Goal: Information Seeking & Learning: Get advice/opinions

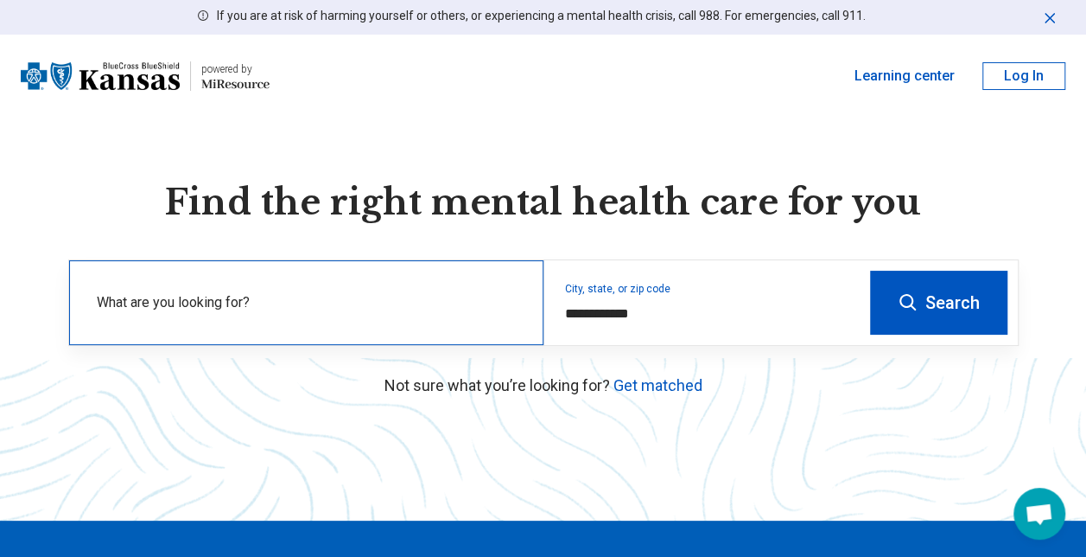
click at [339, 299] on label "What are you looking for?" at bounding box center [310, 302] width 426 height 21
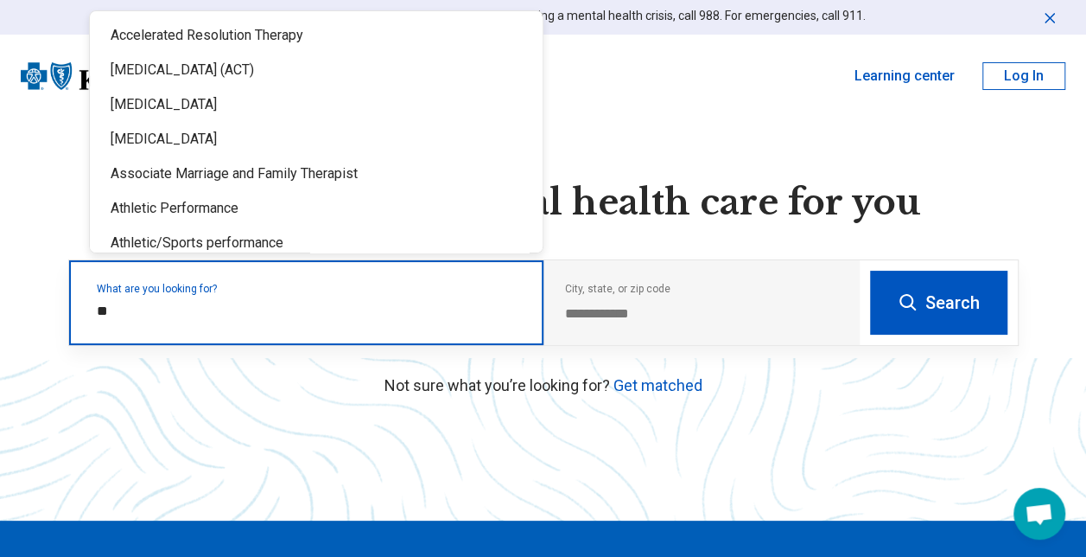
type input "*"
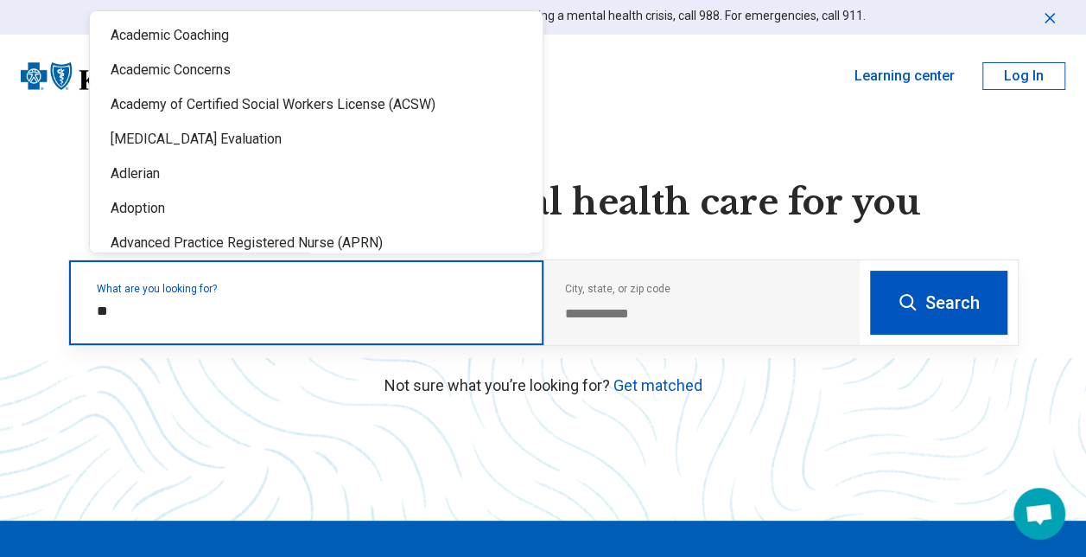
type input "*"
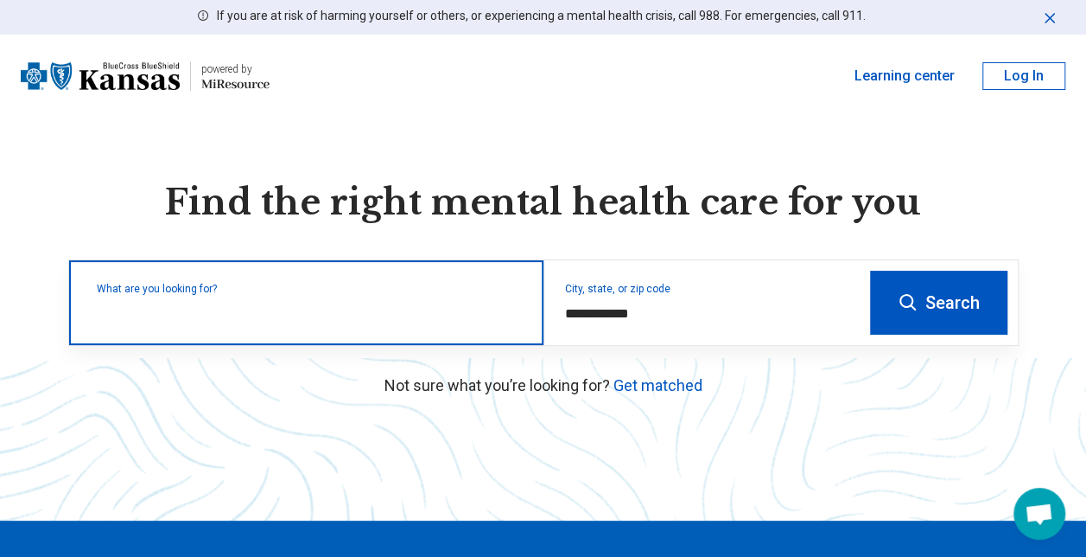
click at [228, 301] on input "text" at bounding box center [310, 311] width 426 height 21
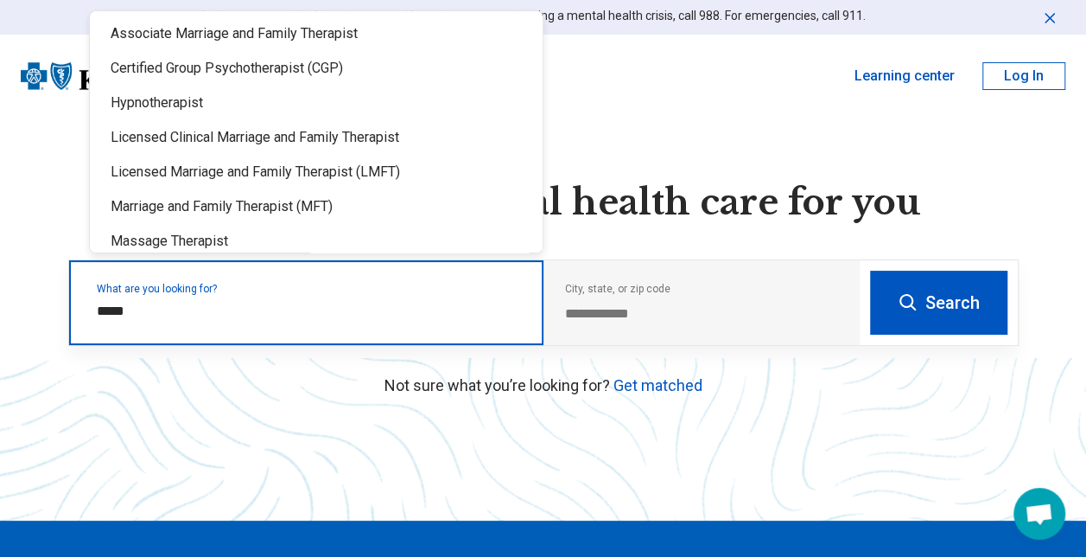
scroll to position [59, 0]
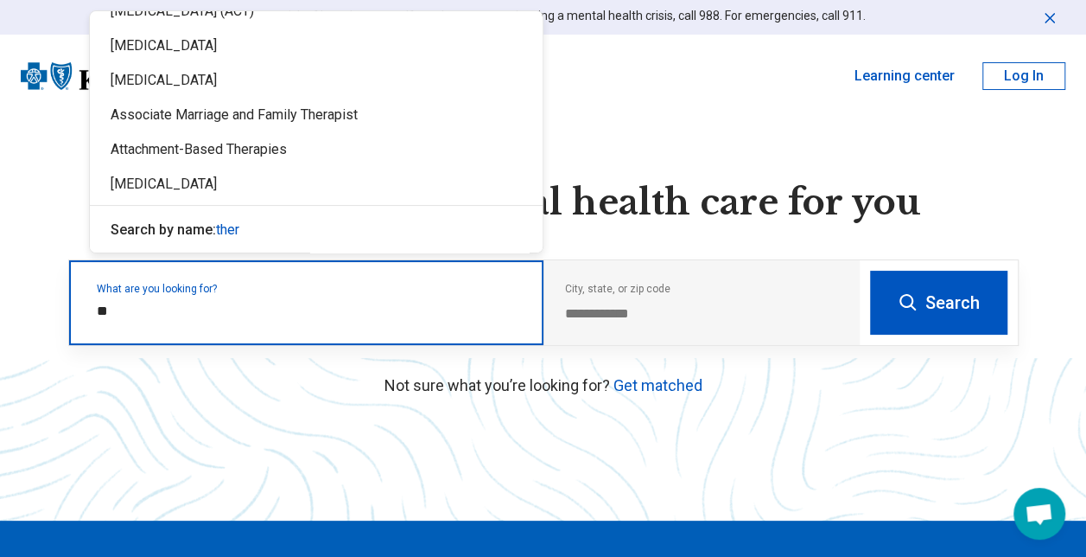
type input "*"
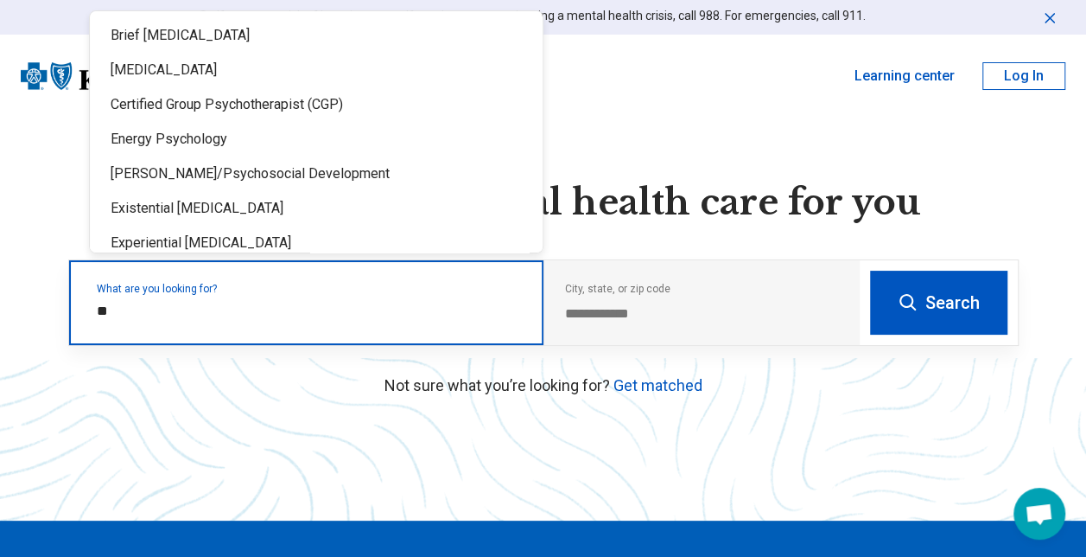
type input "*"
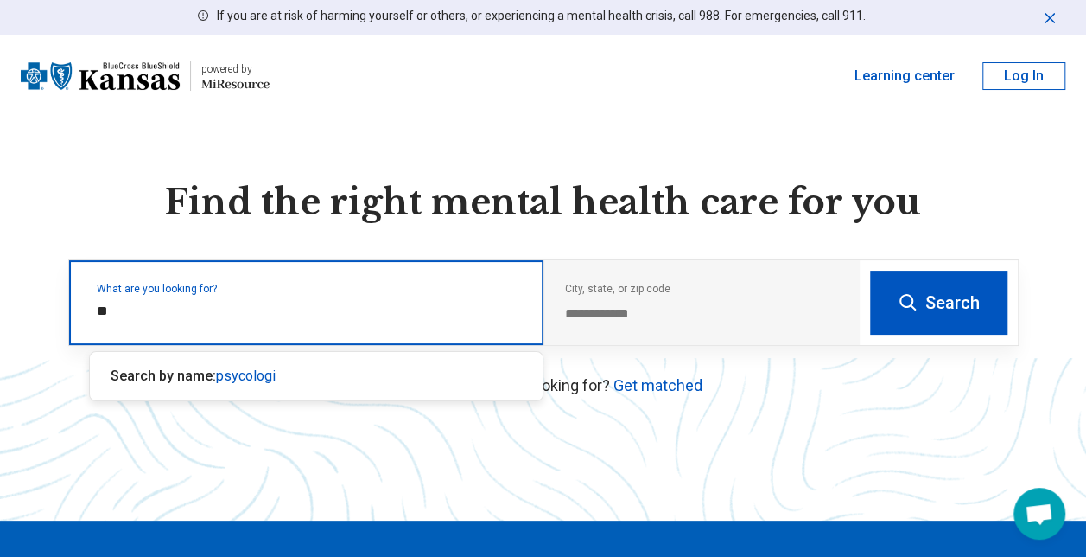
type input "*"
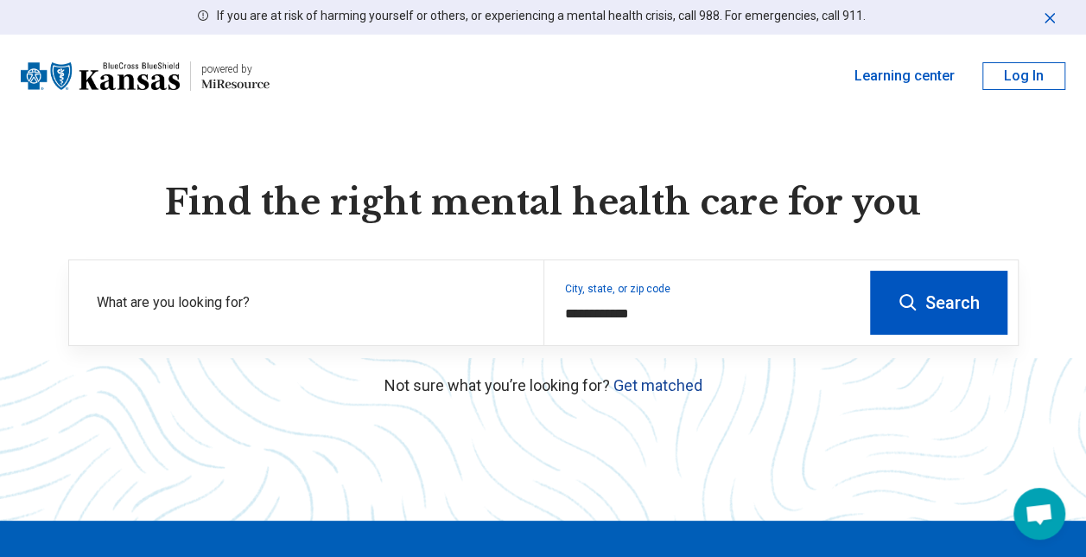
click at [667, 385] on link "Get matched" at bounding box center [658, 385] width 89 height 18
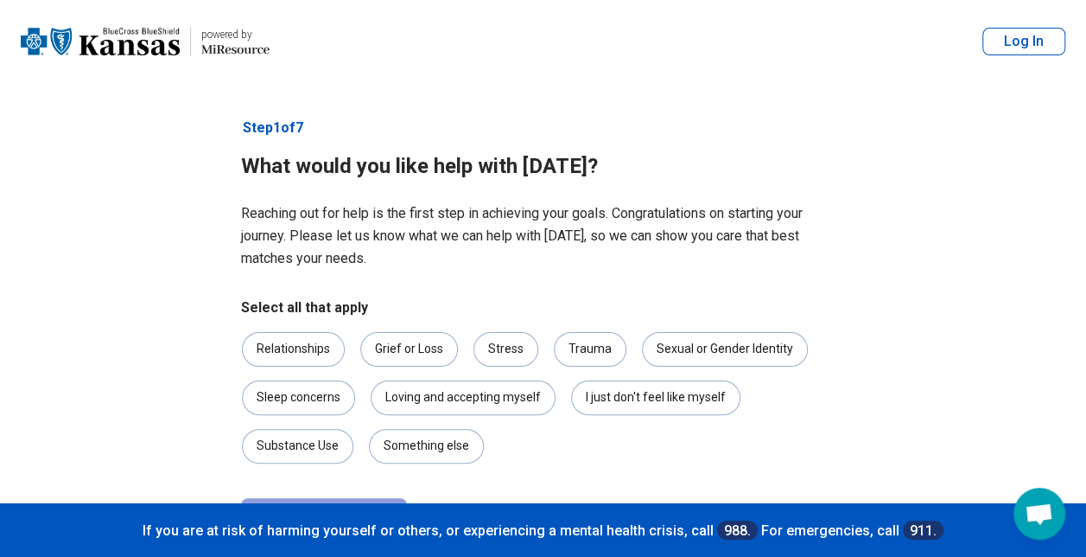
scroll to position [71, 0]
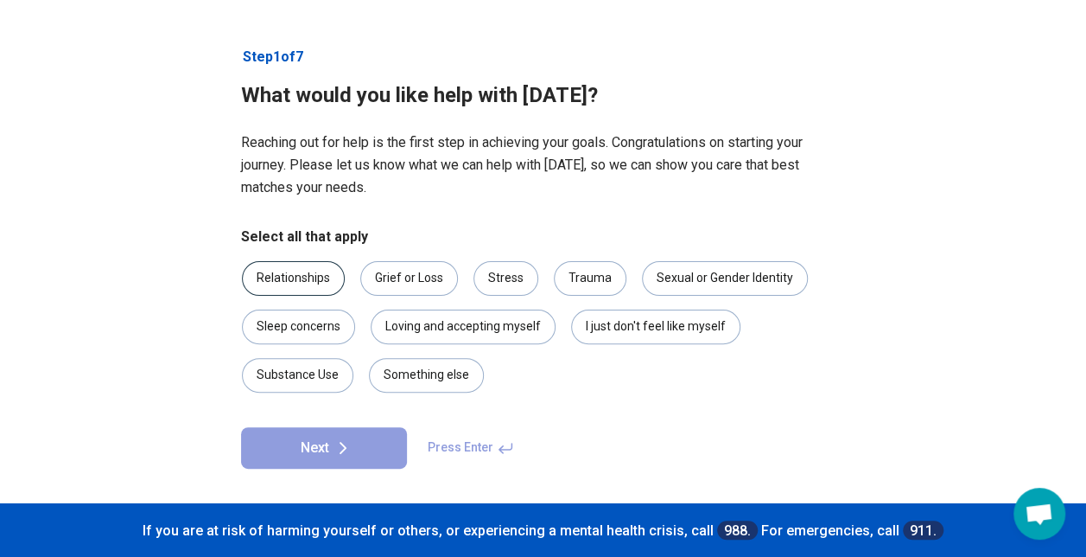
click at [301, 275] on div "Relationships" at bounding box center [293, 278] width 103 height 35
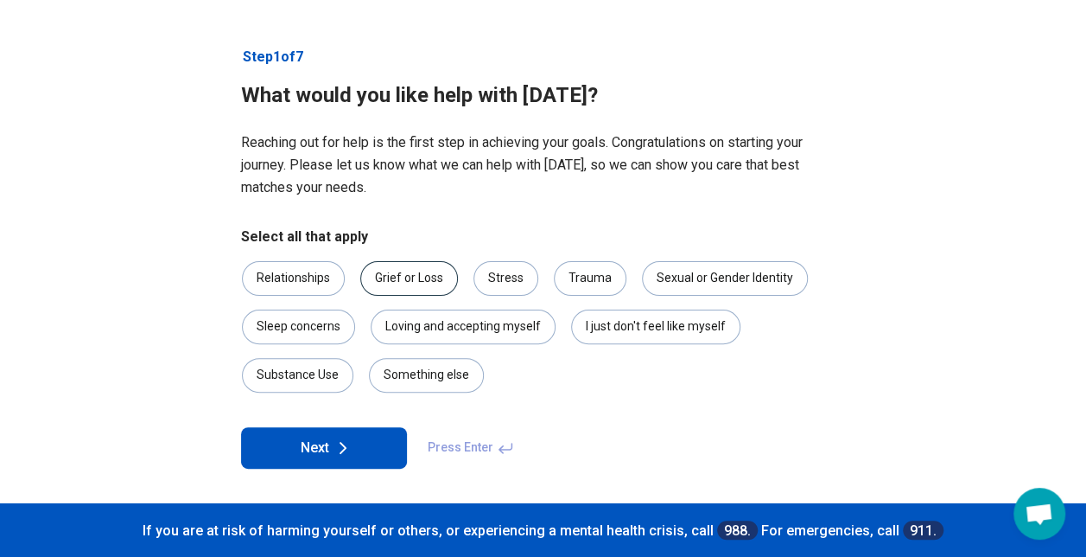
click at [419, 280] on div "Grief or Loss" at bounding box center [409, 278] width 98 height 35
click at [513, 282] on div "Stress" at bounding box center [506, 278] width 65 height 35
click at [589, 278] on div "Trauma" at bounding box center [590, 278] width 73 height 35
click at [306, 371] on div "Substance Use" at bounding box center [297, 375] width 111 height 35
click at [338, 445] on icon at bounding box center [343, 447] width 21 height 21
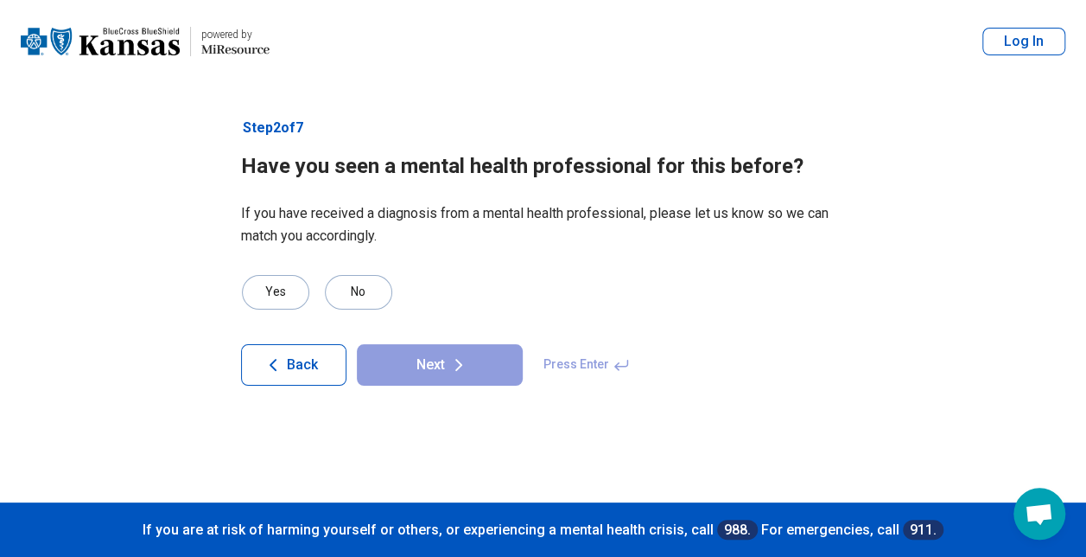
scroll to position [0, 0]
click at [280, 290] on div "Yes" at bounding box center [281, 292] width 67 height 35
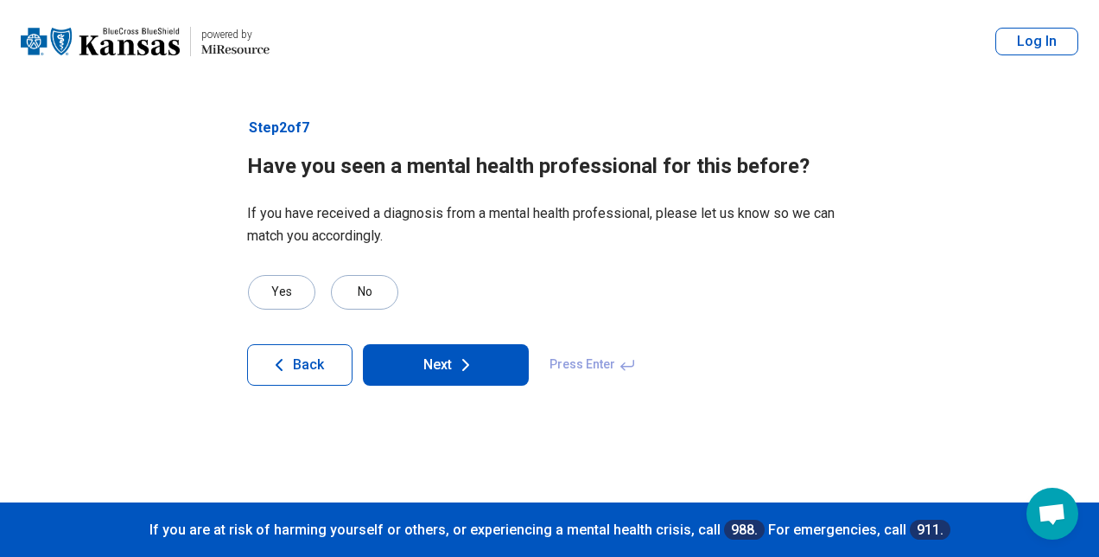
click at [477, 360] on button "Next" at bounding box center [446, 364] width 166 height 41
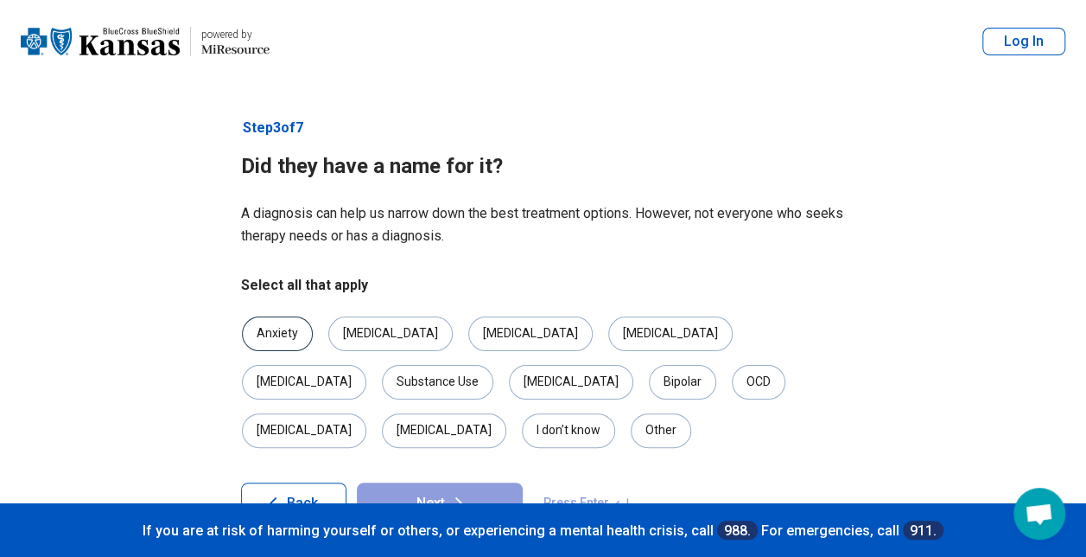
click at [292, 327] on div "Anxiety" at bounding box center [277, 333] width 71 height 35
click at [379, 328] on div "[MEDICAL_DATA]" at bounding box center [390, 333] width 124 height 35
click at [493, 365] on div "Substance Use" at bounding box center [437, 382] width 111 height 35
click at [471, 482] on button "Next" at bounding box center [440, 502] width 166 height 41
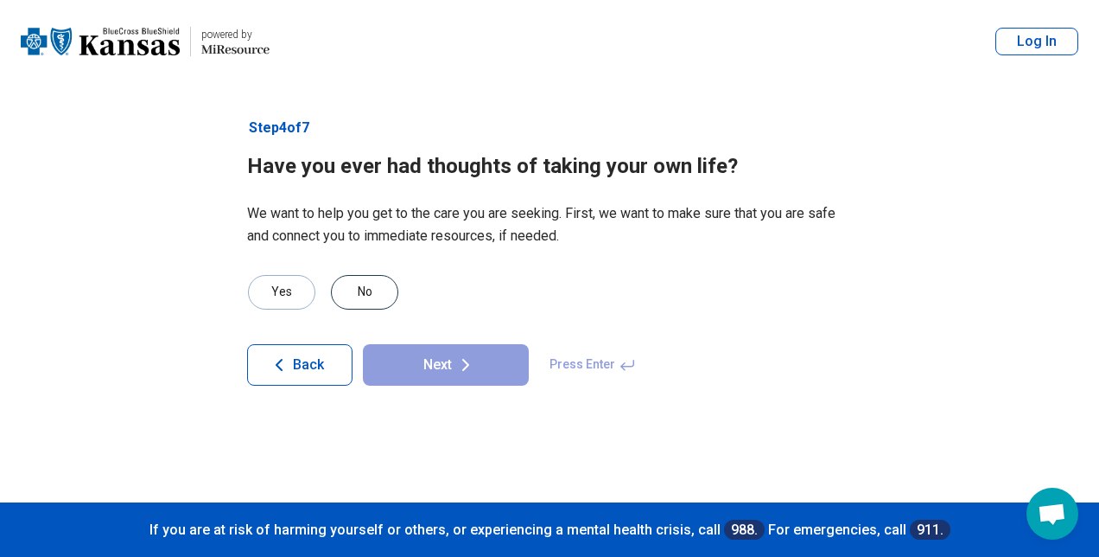
click at [379, 283] on div "No" at bounding box center [364, 292] width 67 height 35
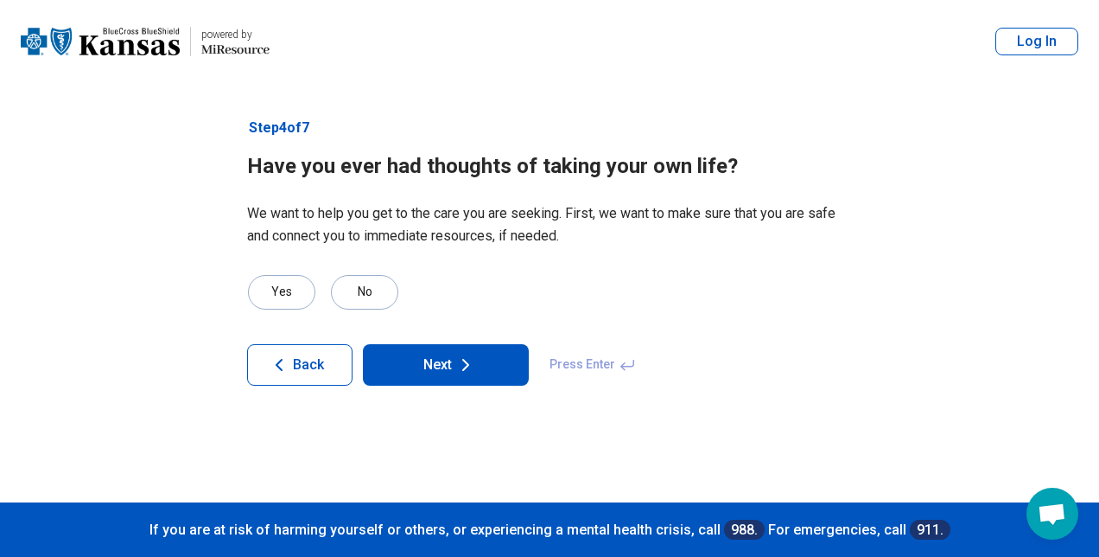
click at [451, 370] on button "Next" at bounding box center [446, 364] width 166 height 41
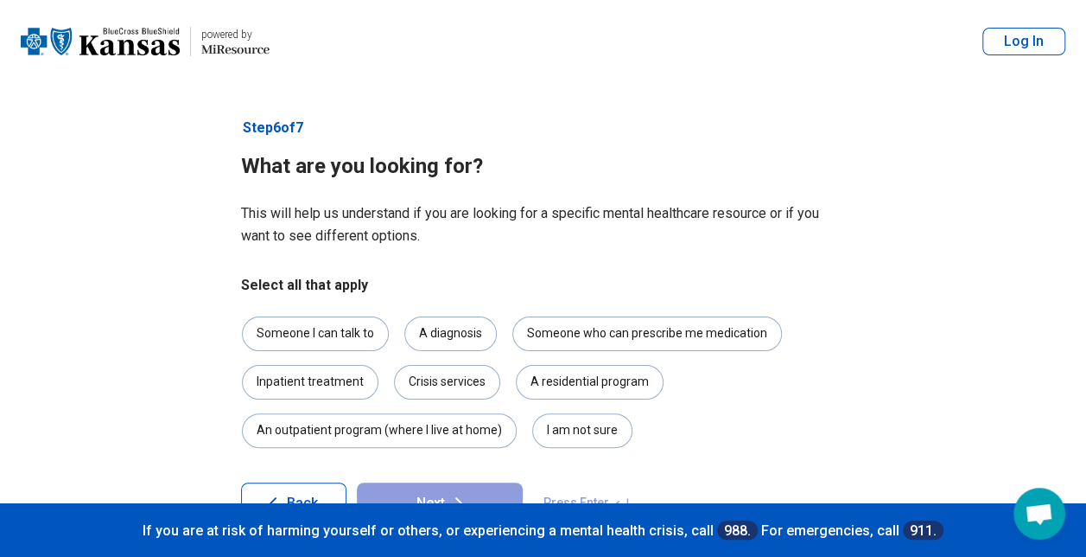
scroll to position [55, 0]
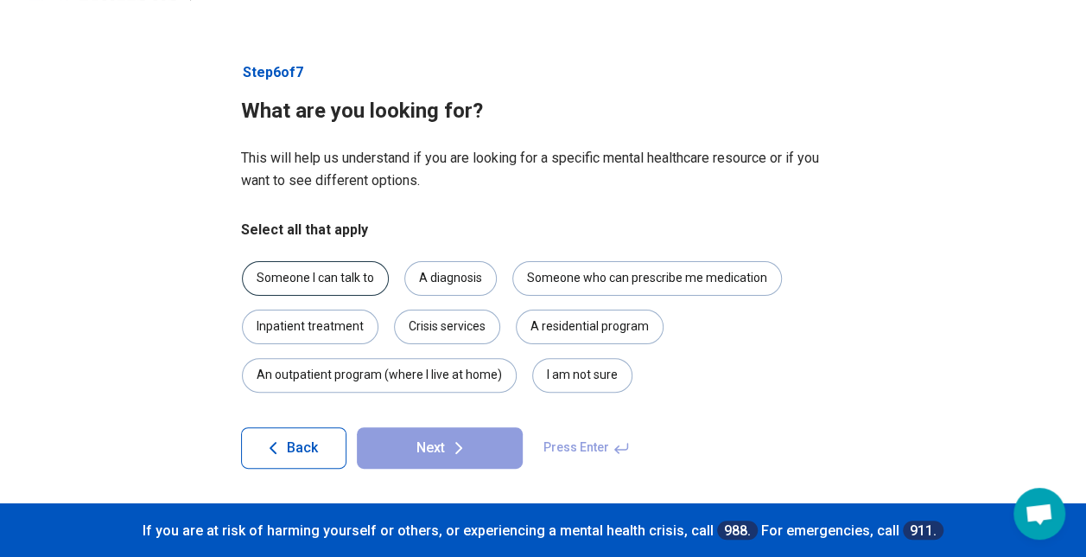
click at [358, 274] on div "Someone I can talk to" at bounding box center [315, 278] width 147 height 35
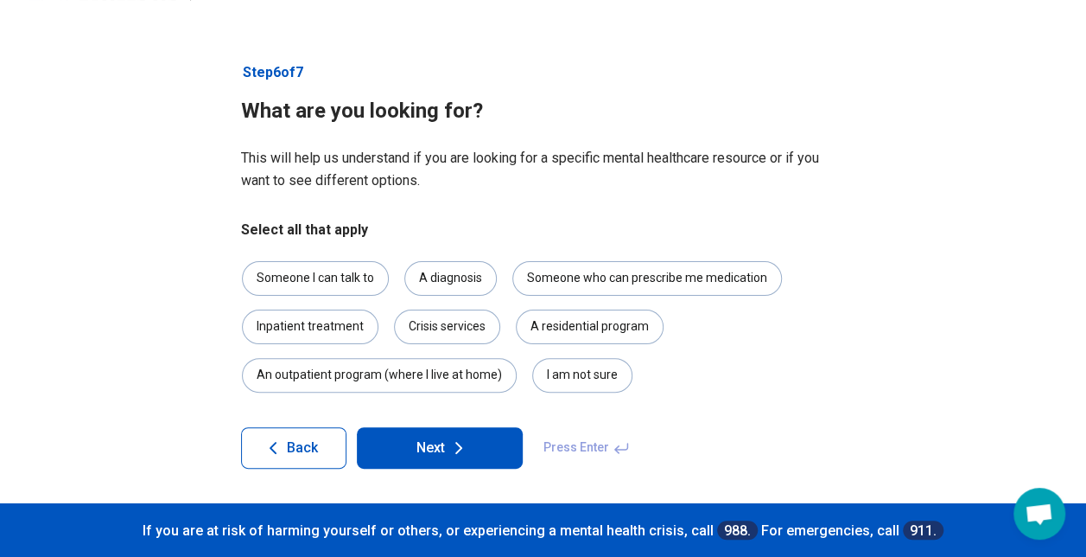
click at [438, 440] on button "Next" at bounding box center [440, 447] width 166 height 41
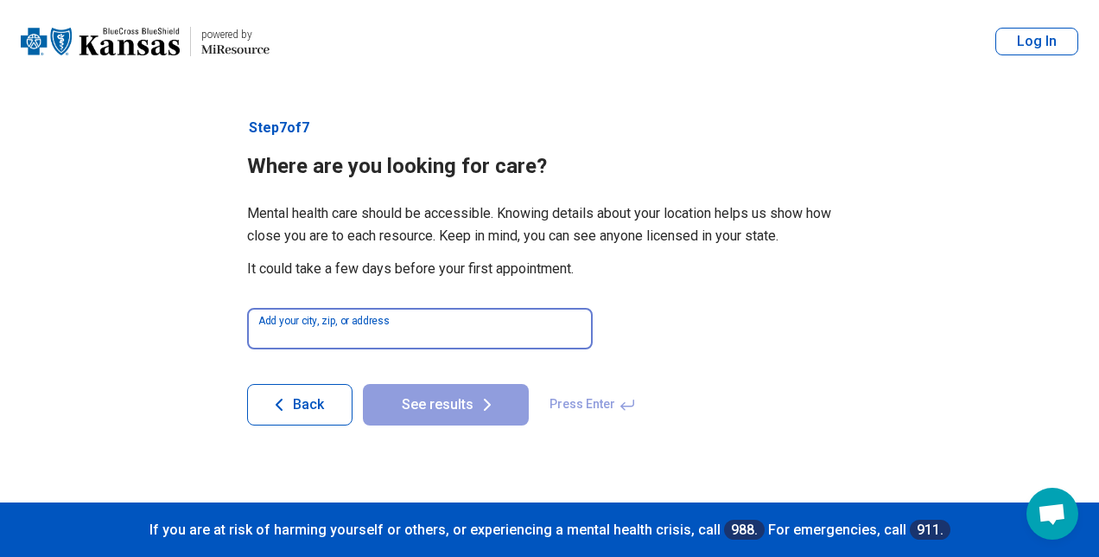
click at [302, 337] on input at bounding box center [420, 328] width 346 height 41
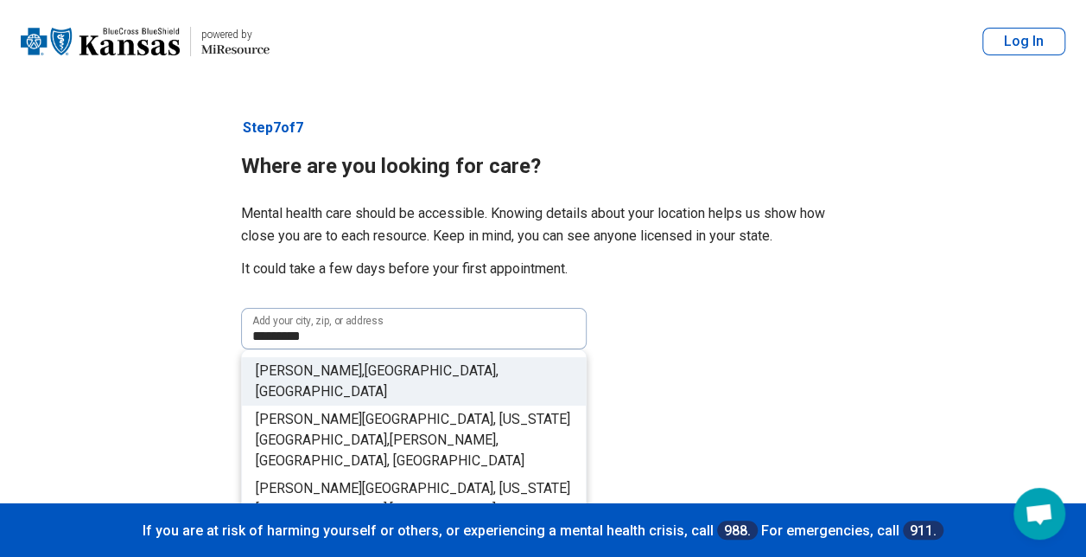
click at [327, 367] on span "KS, USA" at bounding box center [377, 380] width 243 height 37
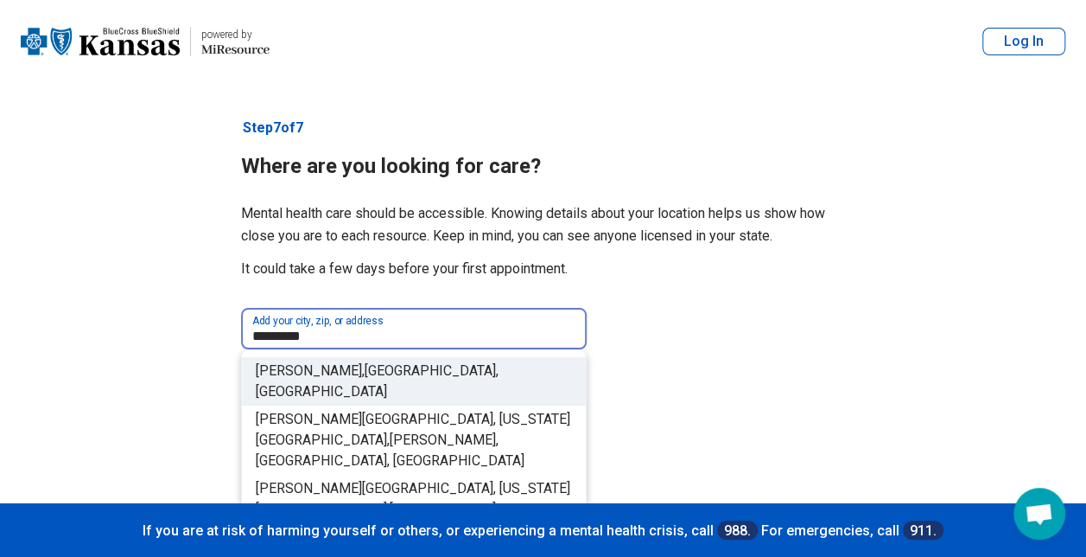
type input "**********"
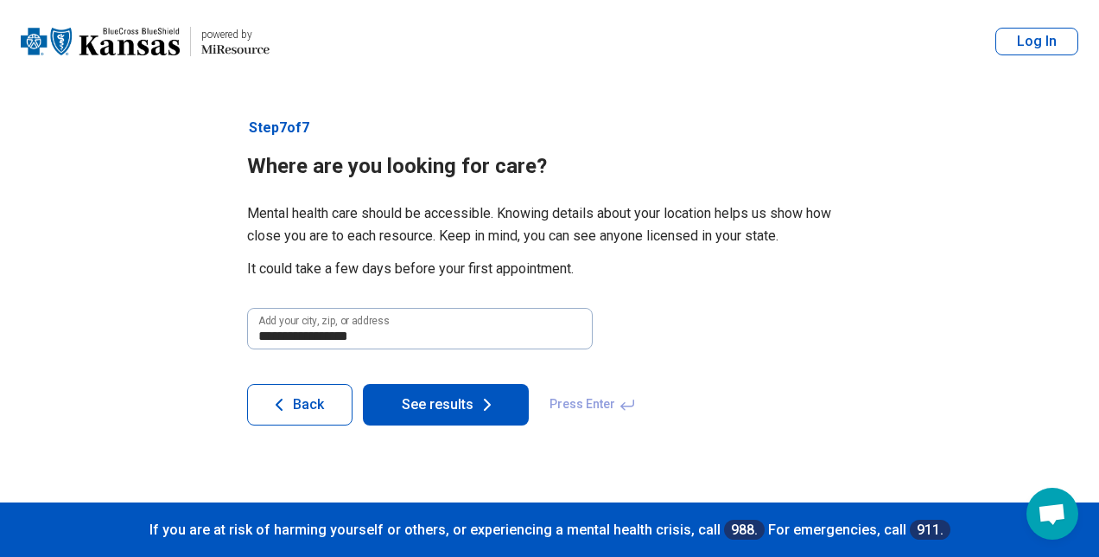
click at [478, 407] on icon at bounding box center [487, 404] width 21 height 21
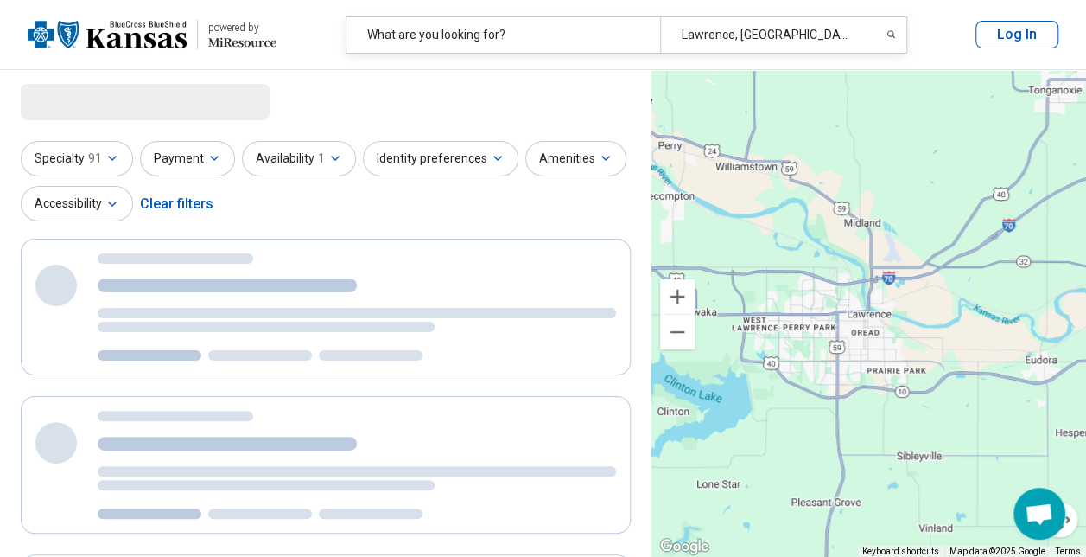
select select "***"
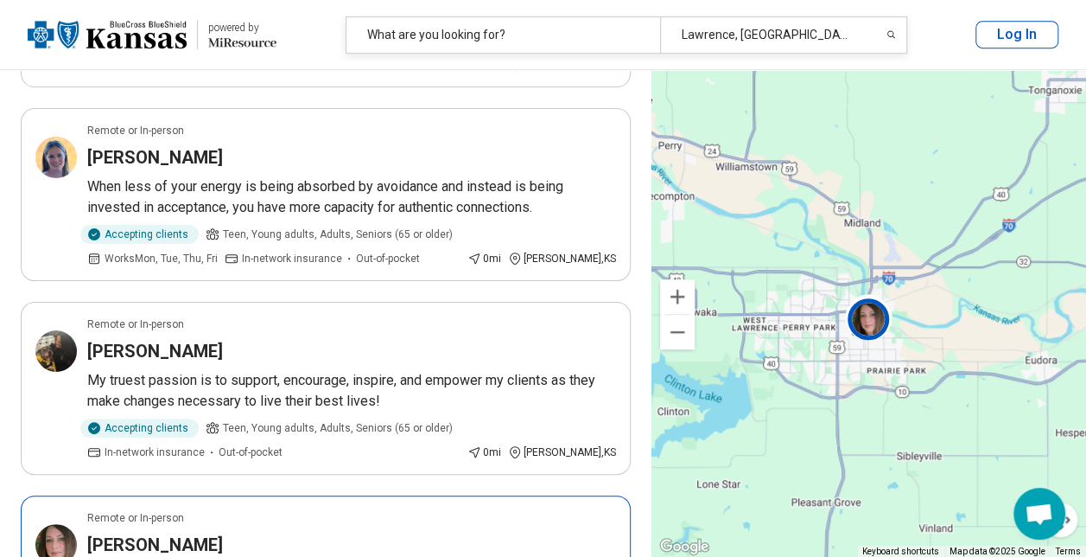
scroll to position [3711, 0]
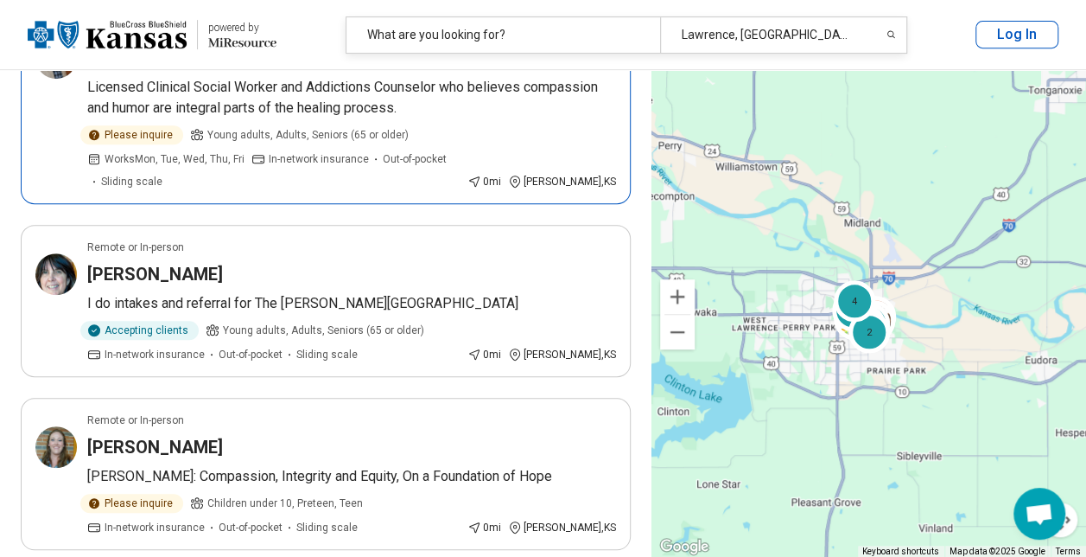
scroll to position [3634, 0]
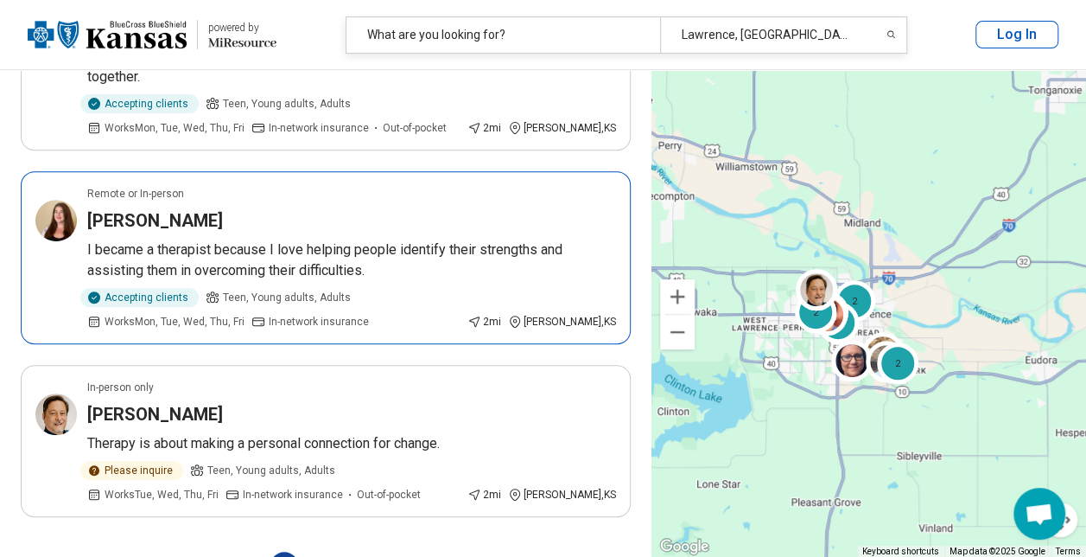
scroll to position [3562, 0]
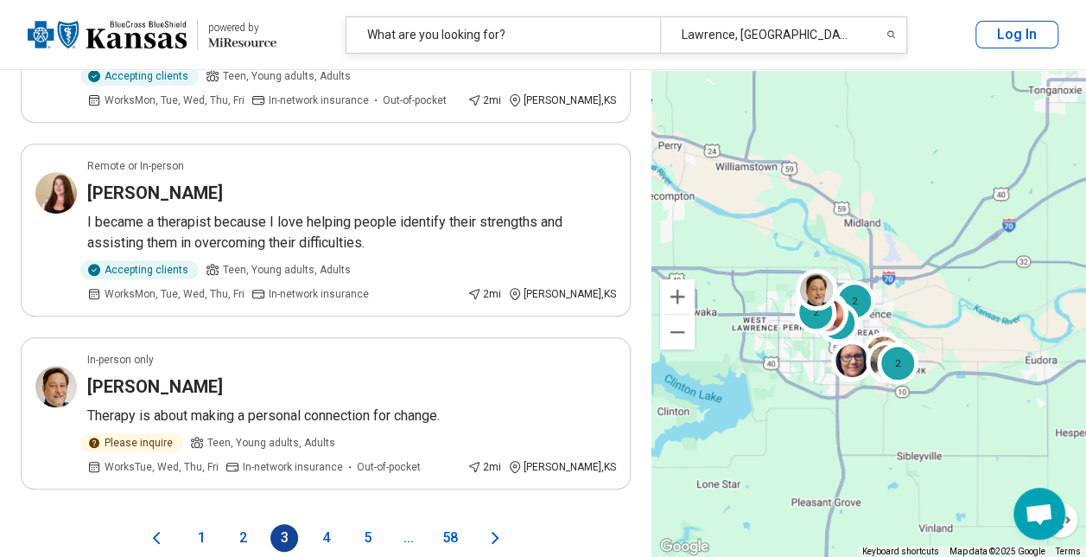
click at [329, 524] on button "4" at bounding box center [326, 538] width 28 height 28
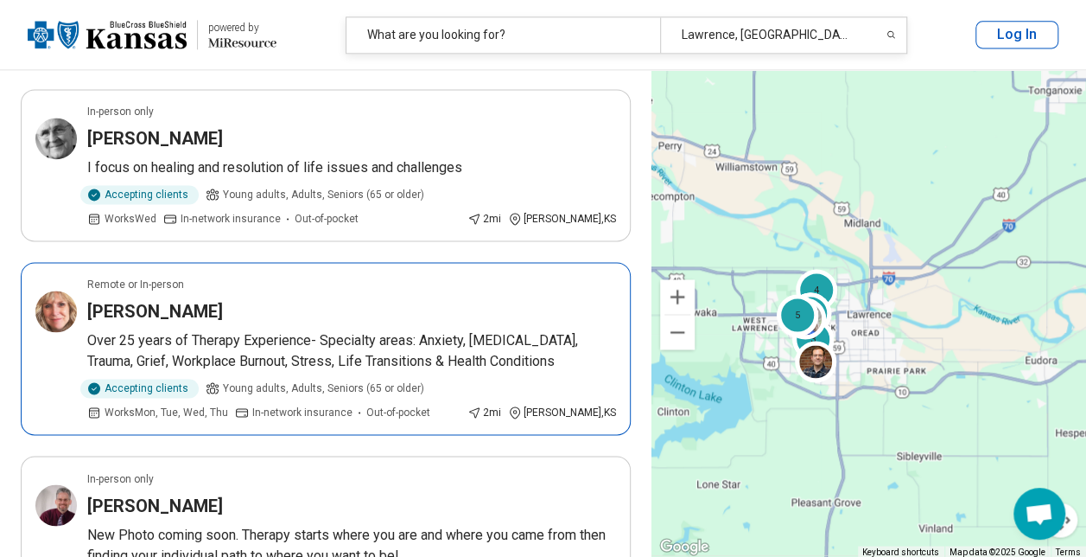
scroll to position [1238, 0]
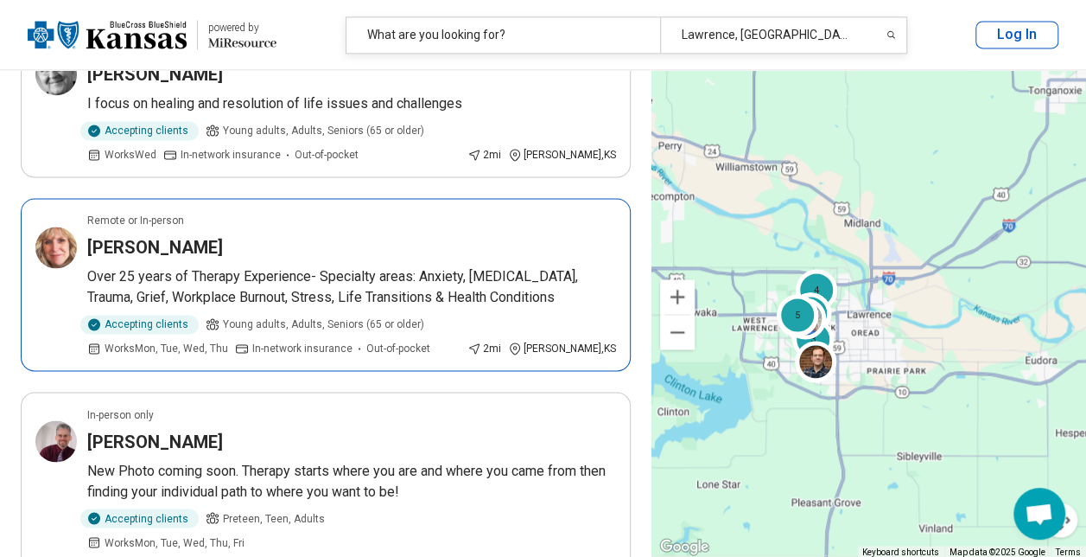
click at [157, 315] on div "Accepting clients" at bounding box center [139, 324] width 118 height 19
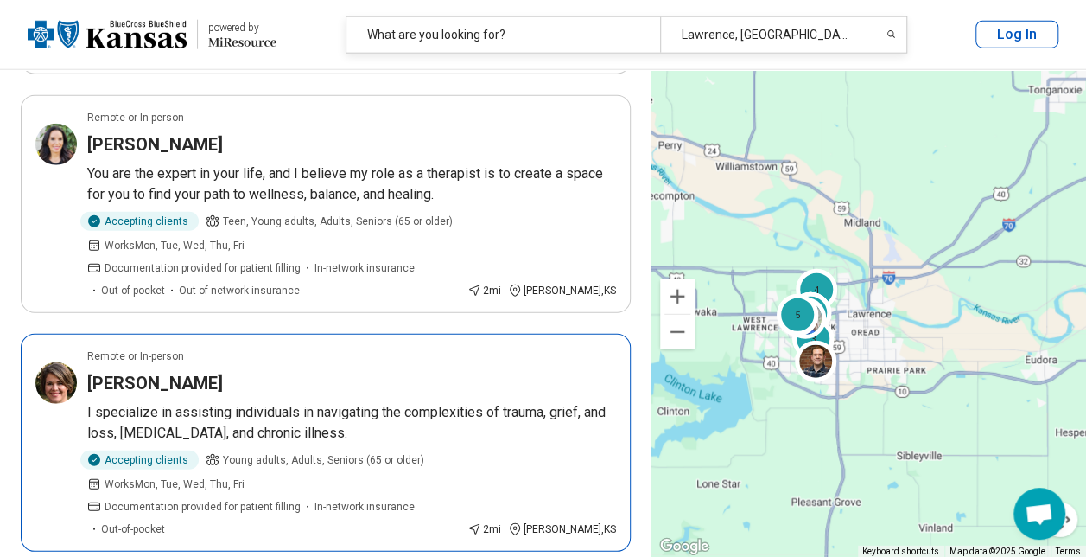
scroll to position [2236, 0]
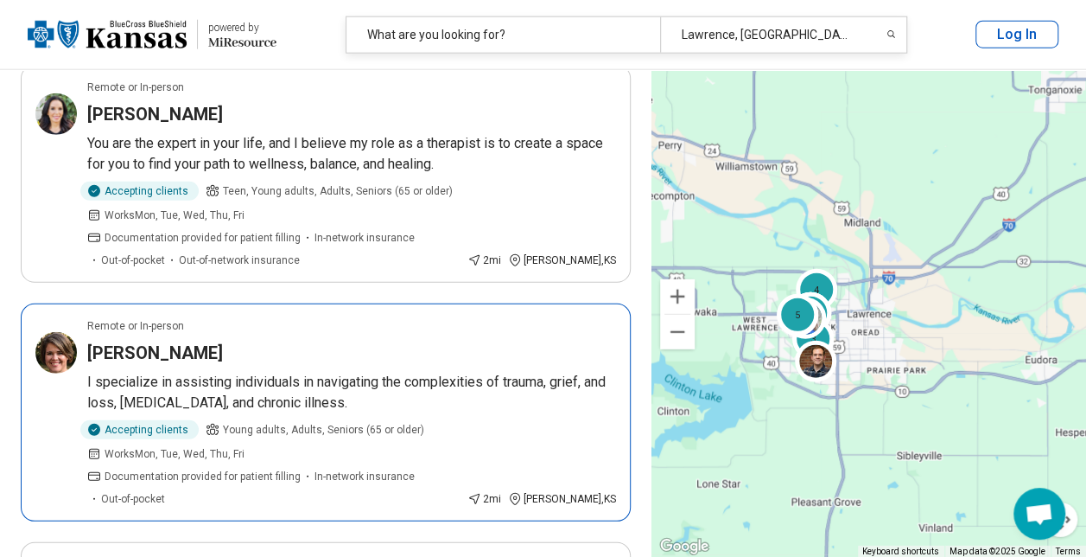
click at [150, 420] on div "Accepting clients" at bounding box center [139, 429] width 118 height 19
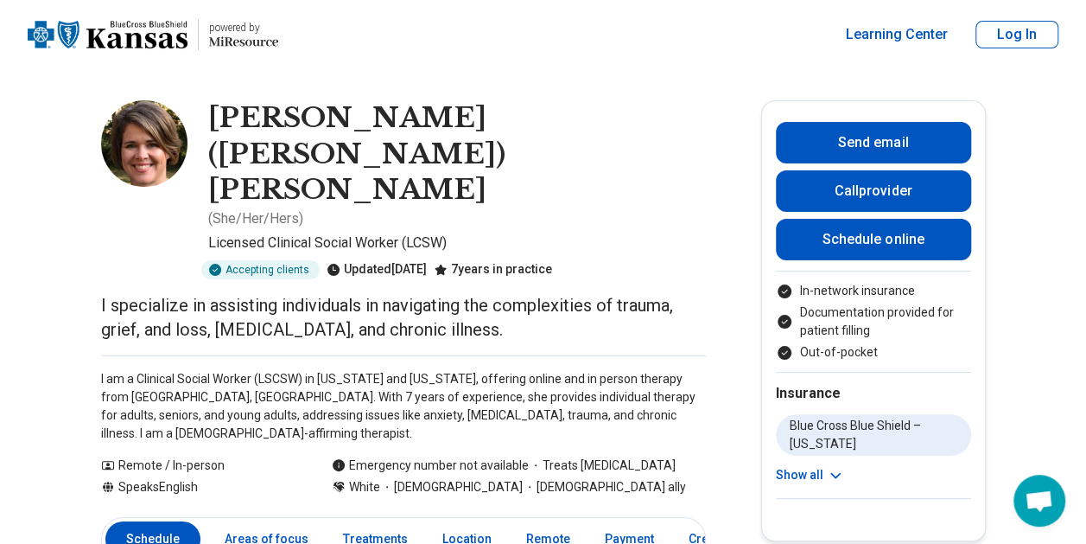
click at [1040, 30] on button "Log In" at bounding box center [1017, 35] width 83 height 28
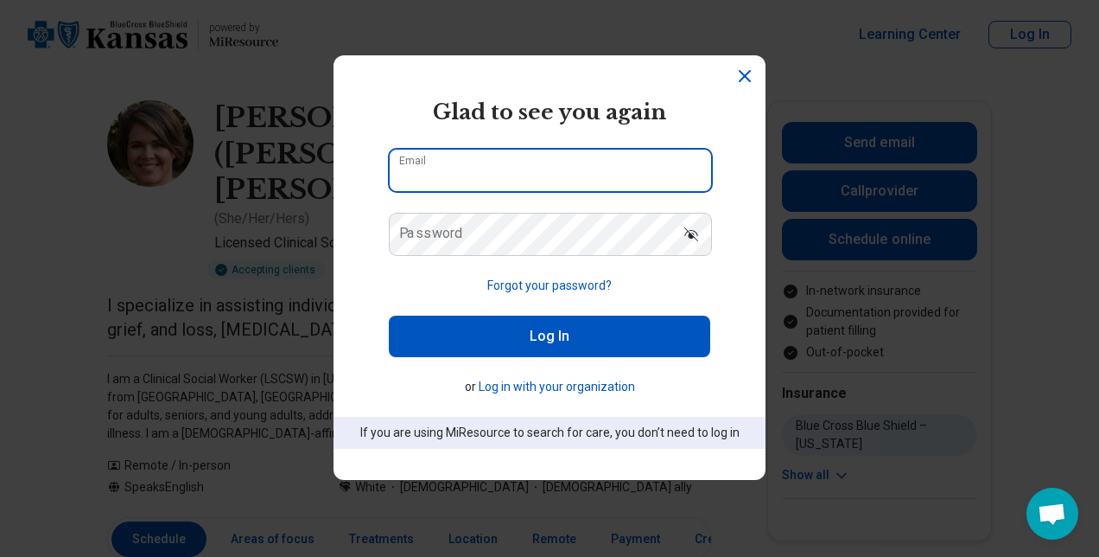
click at [497, 181] on input "Email" at bounding box center [551, 170] width 322 height 41
type input "**********"
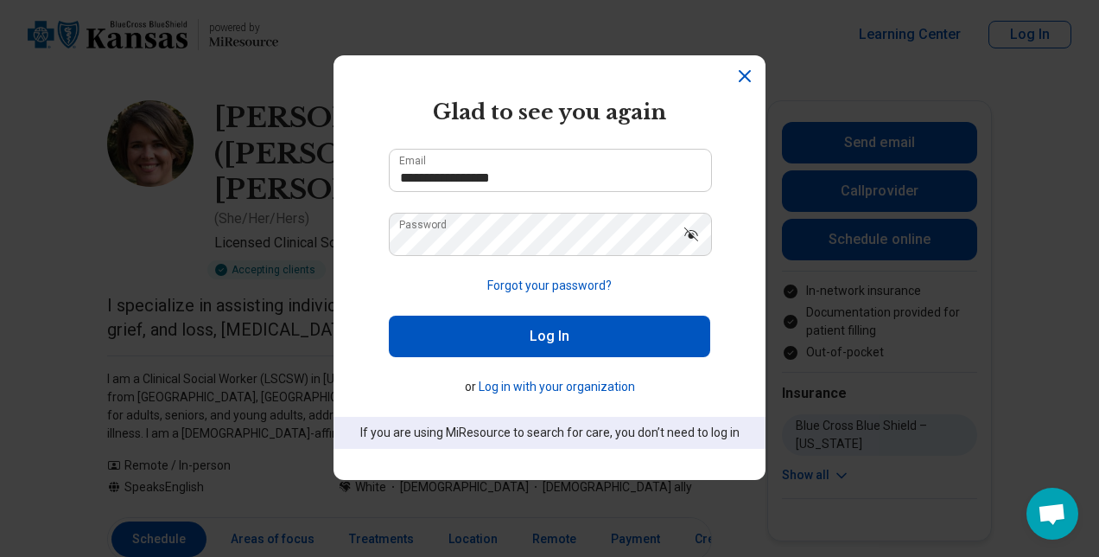
click at [564, 344] on button "Log In" at bounding box center [550, 335] width 322 height 41
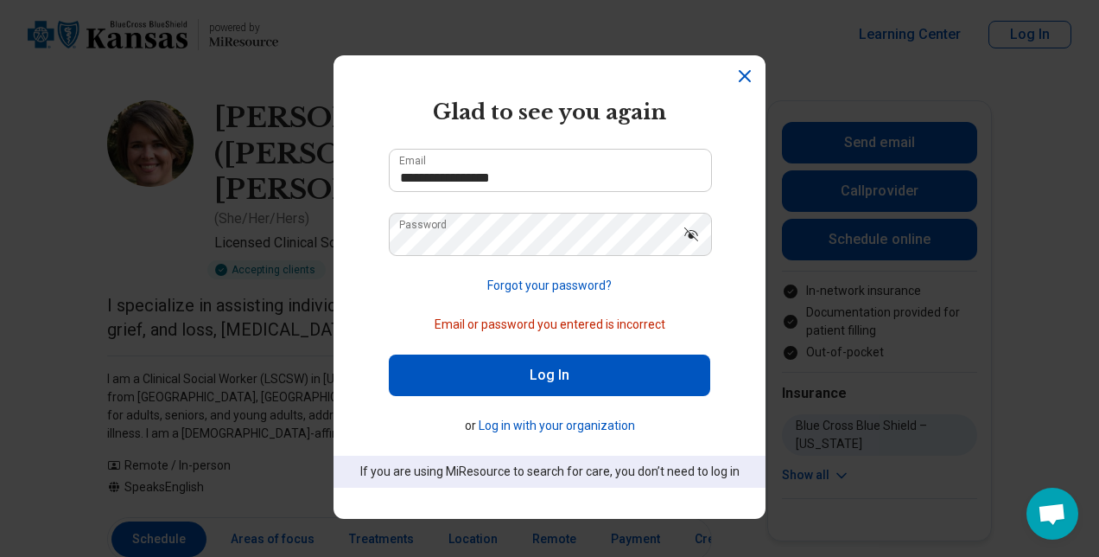
click at [685, 235] on icon "Show password" at bounding box center [691, 234] width 14 height 14
click at [735, 74] on icon "Dismiss" at bounding box center [745, 76] width 21 height 21
